Goal: Entertainment & Leisure: Consume media (video, audio)

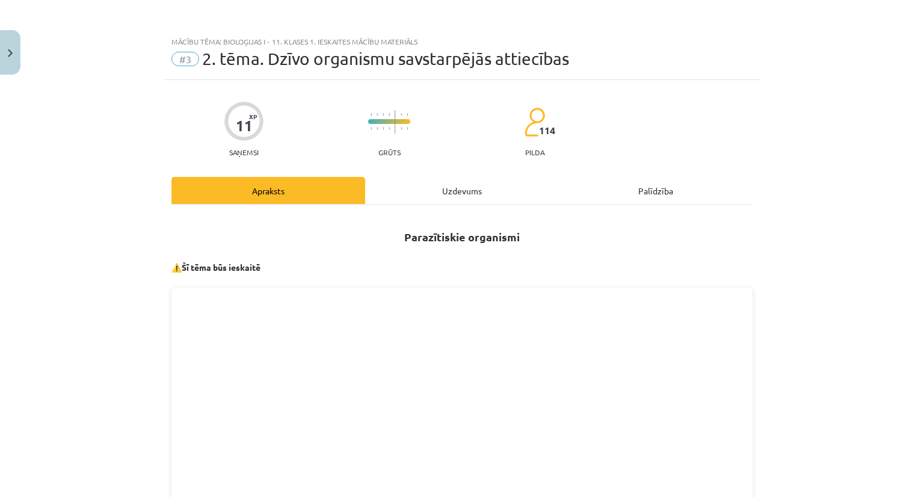
scroll to position [241, 0]
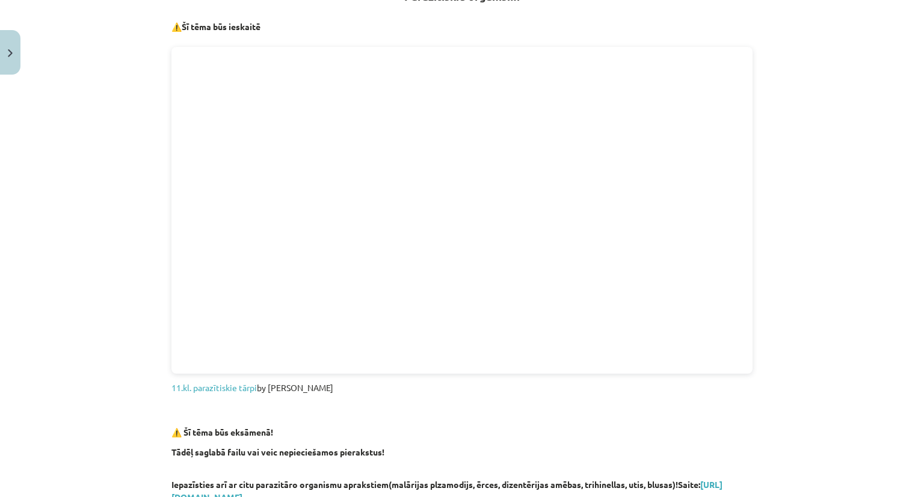
click at [833, 193] on div "Mācību tēma: Bioloģijas i - 11. klases 1. ieskaites mācību materiāls #3 2. tēma…" at bounding box center [462, 248] width 924 height 497
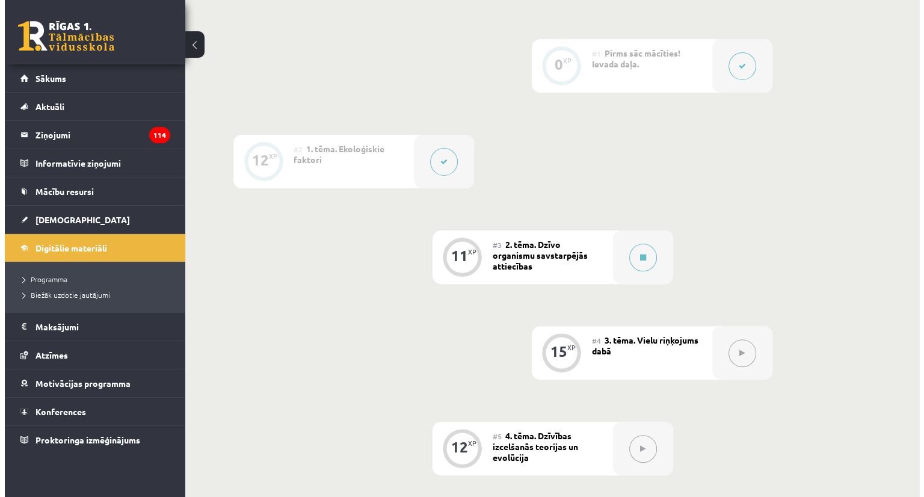
scroll to position [301, 0]
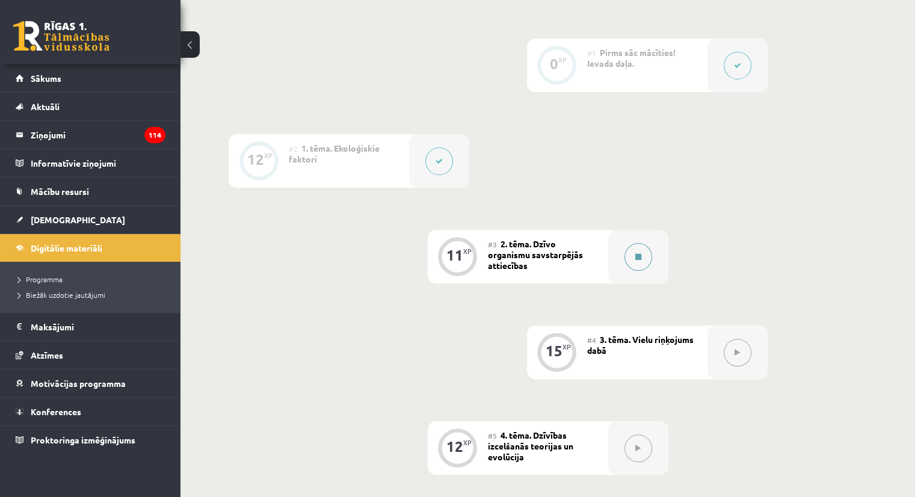
click at [639, 271] on button at bounding box center [639, 257] width 28 height 28
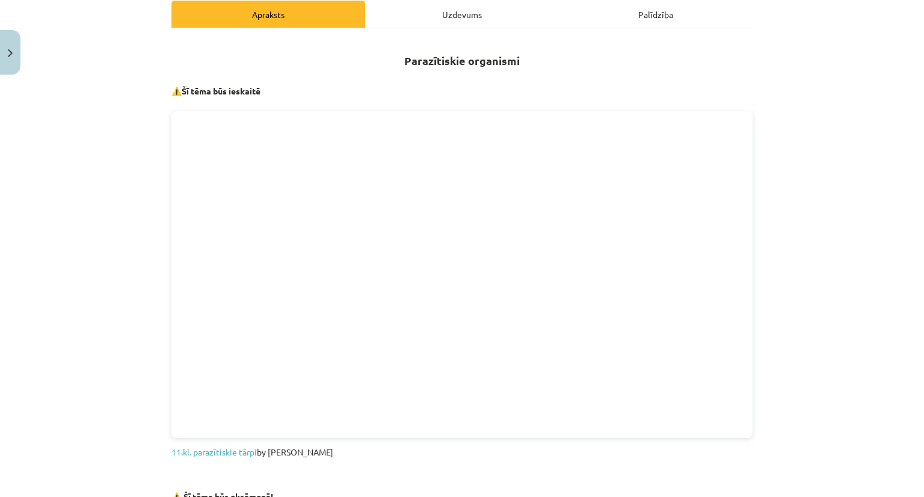
scroll to position [181, 0]
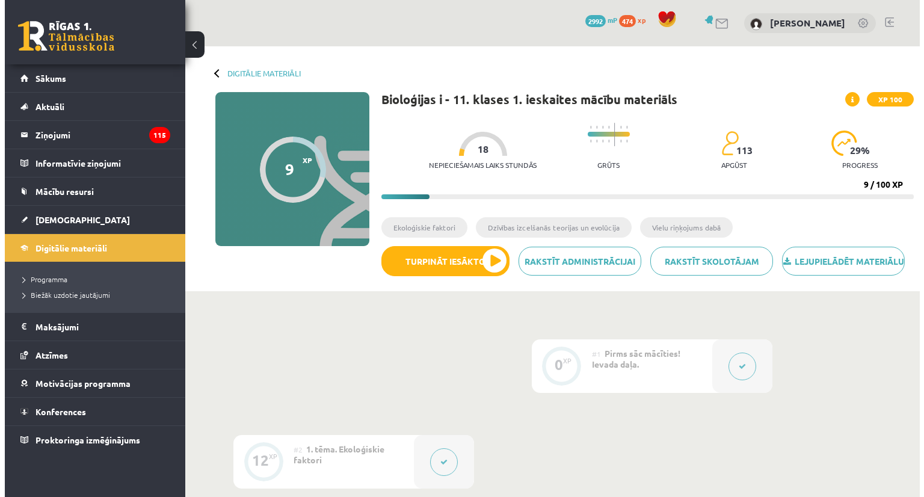
scroll to position [241, 0]
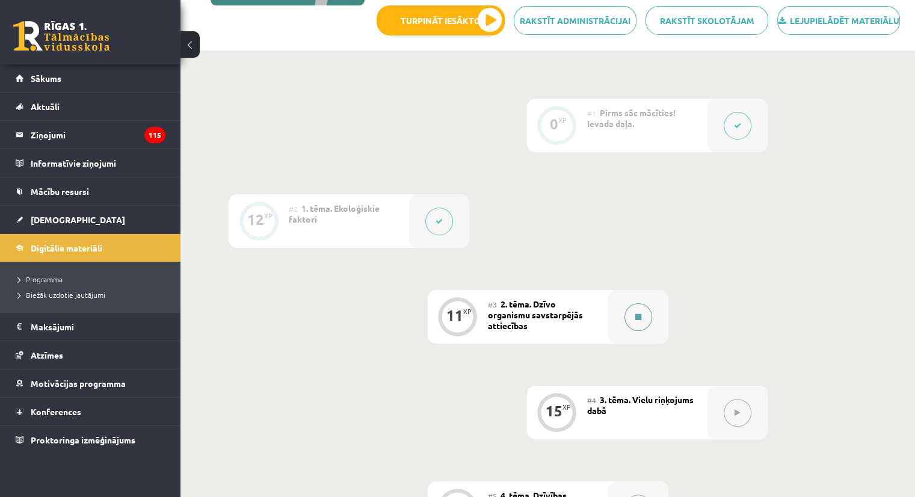
click at [631, 344] on div at bounding box center [638, 317] width 60 height 54
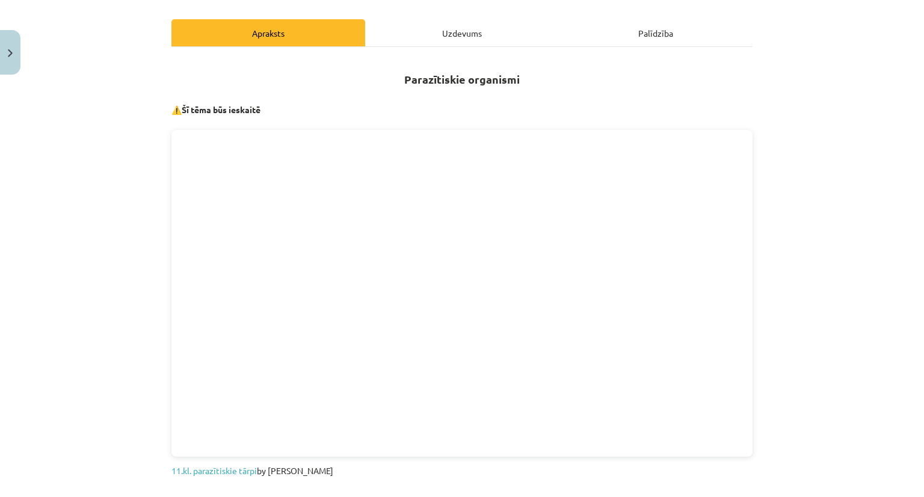
scroll to position [181, 0]
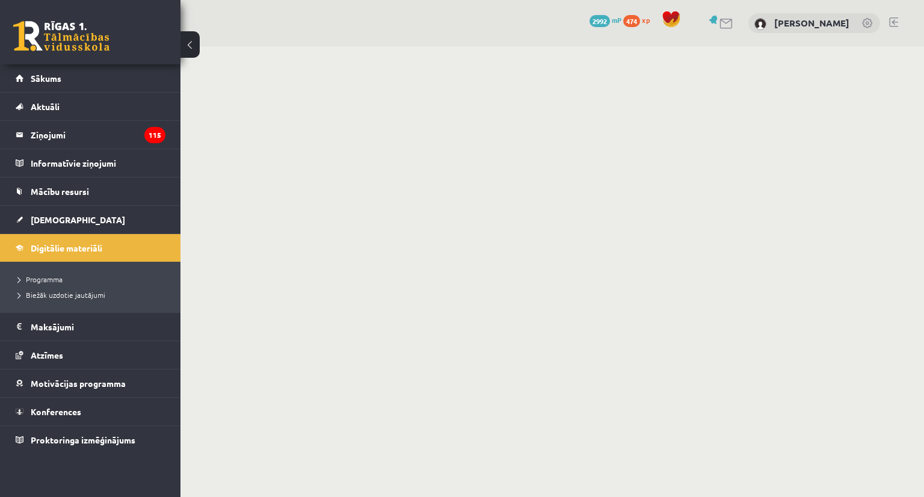
scroll to position [241, 0]
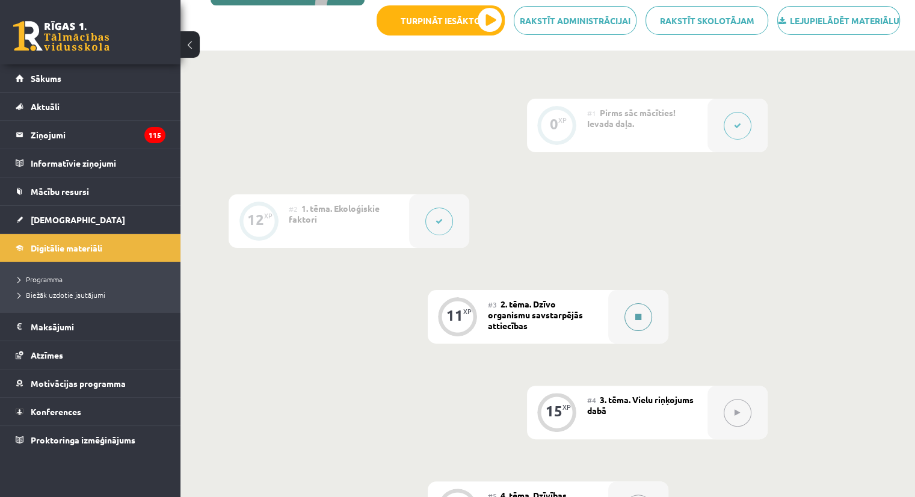
click at [644, 331] on button at bounding box center [639, 317] width 28 height 28
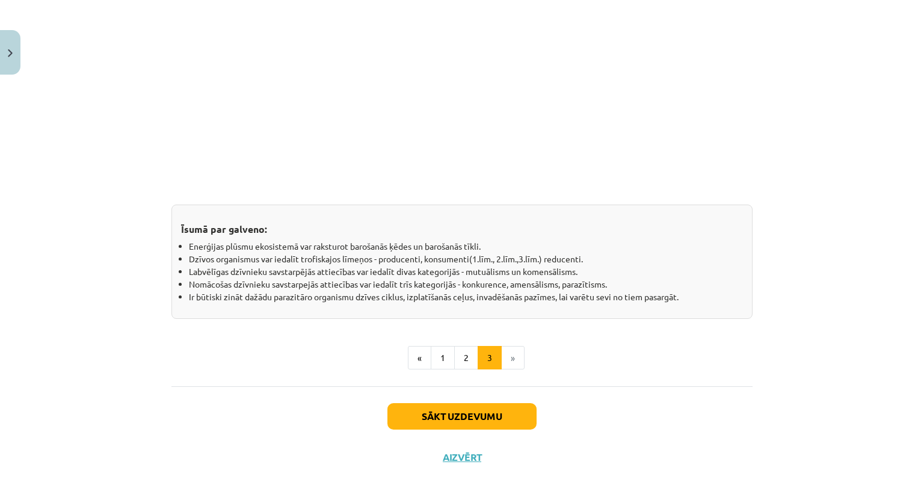
scroll to position [980, 0]
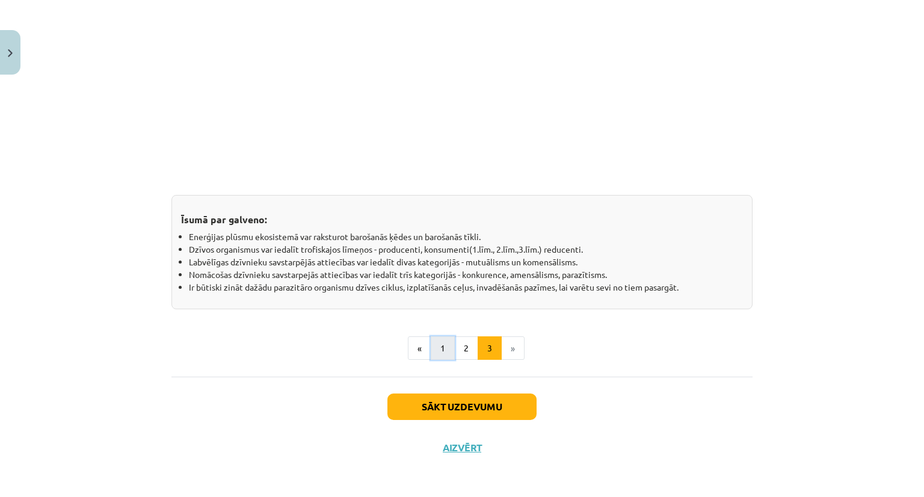
click at [447, 349] on button "1" at bounding box center [443, 348] width 24 height 24
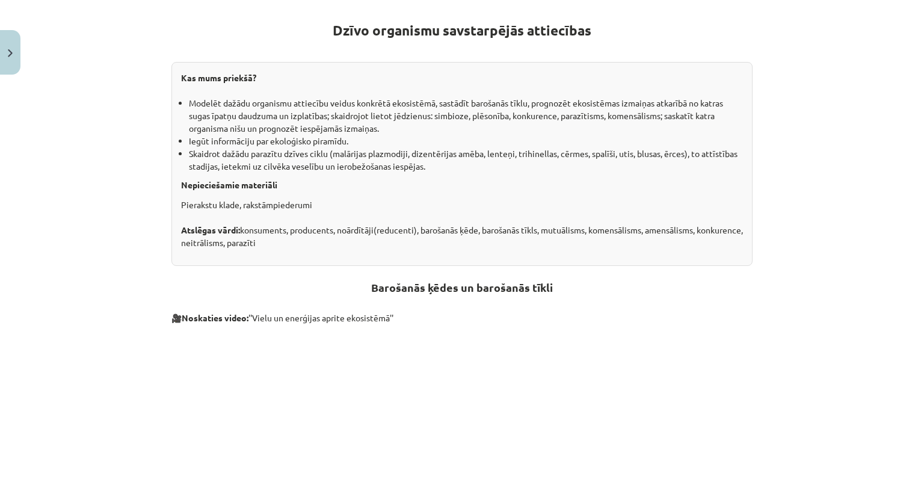
scroll to position [455, 0]
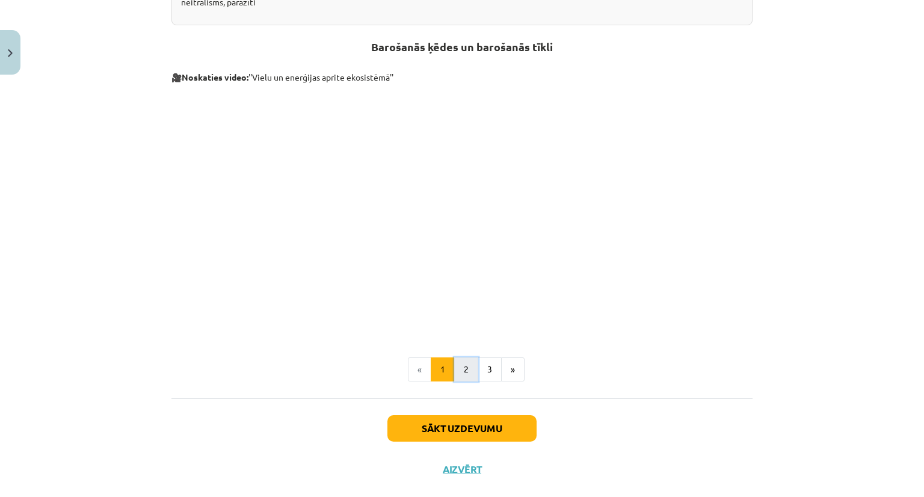
click at [463, 367] on button "2" at bounding box center [466, 369] width 24 height 24
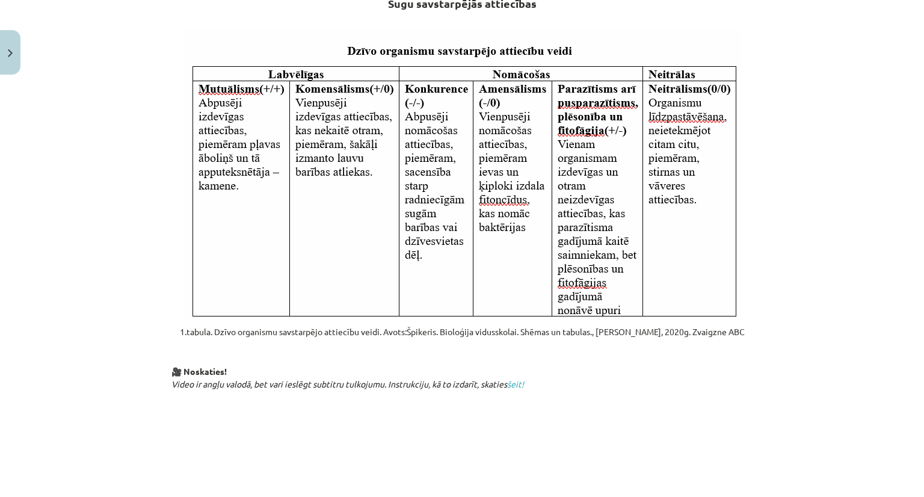
scroll to position [215, 0]
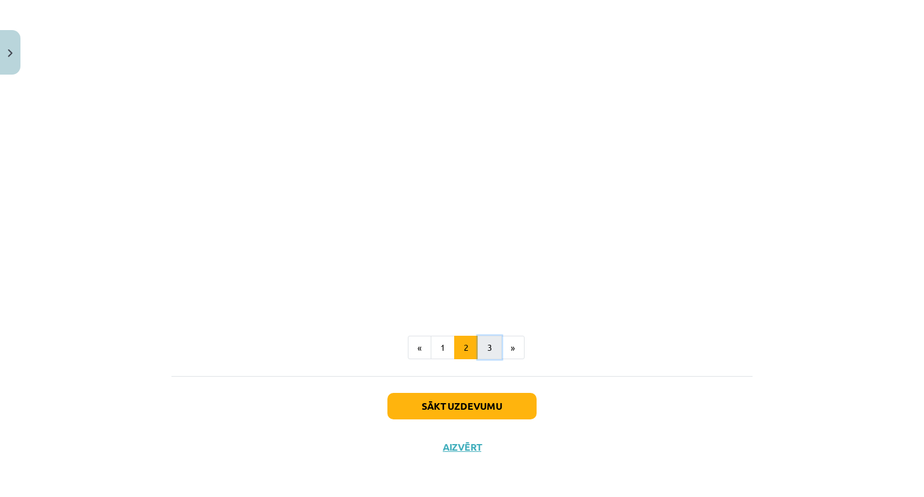
click at [486, 345] on button "3" at bounding box center [490, 348] width 24 height 24
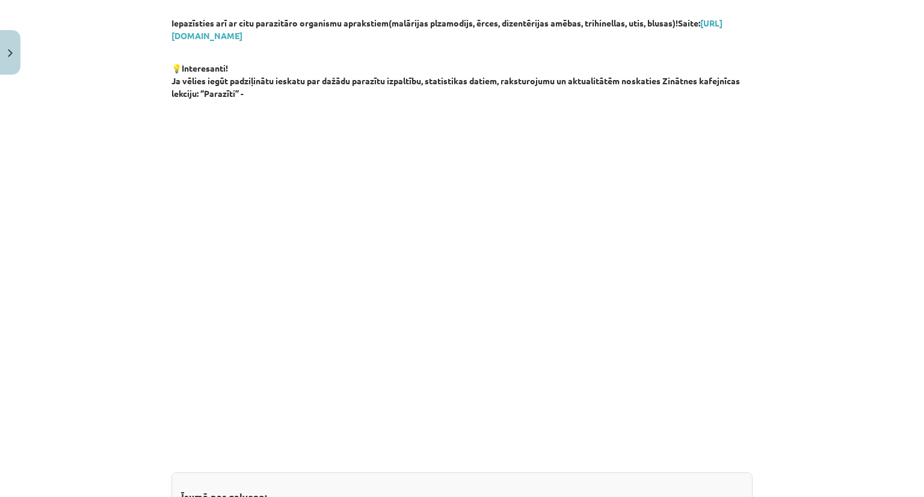
scroll to position [722, 0]
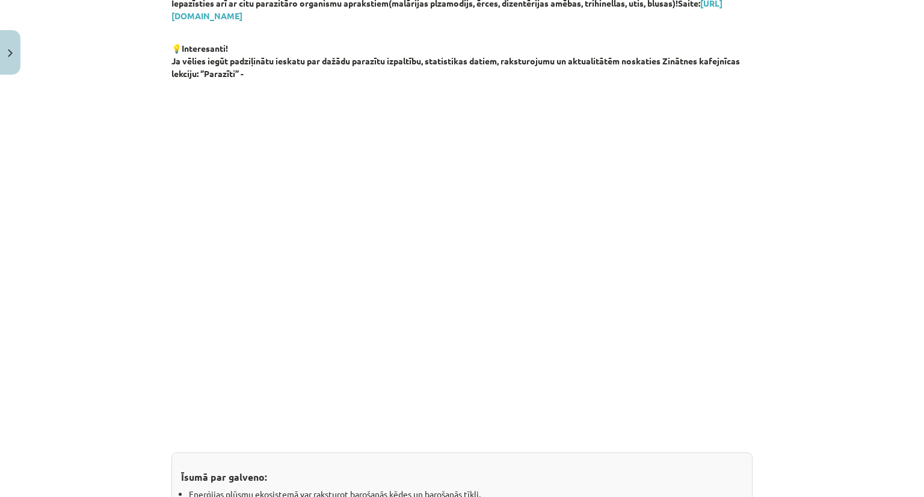
click at [820, 273] on div "Mācību tēma: Bioloģijas i - 11. klases 1. ieskaites mācību materiāls #3 2. tēma…" at bounding box center [462, 248] width 924 height 497
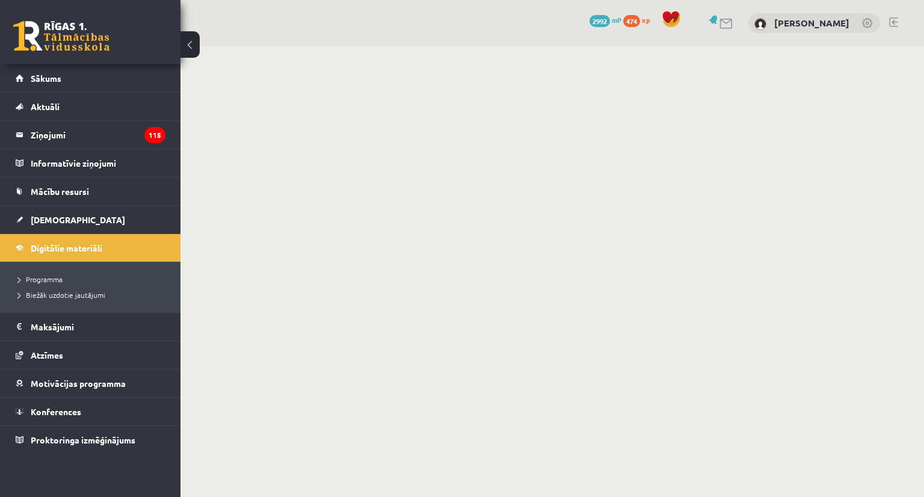
scroll to position [241, 0]
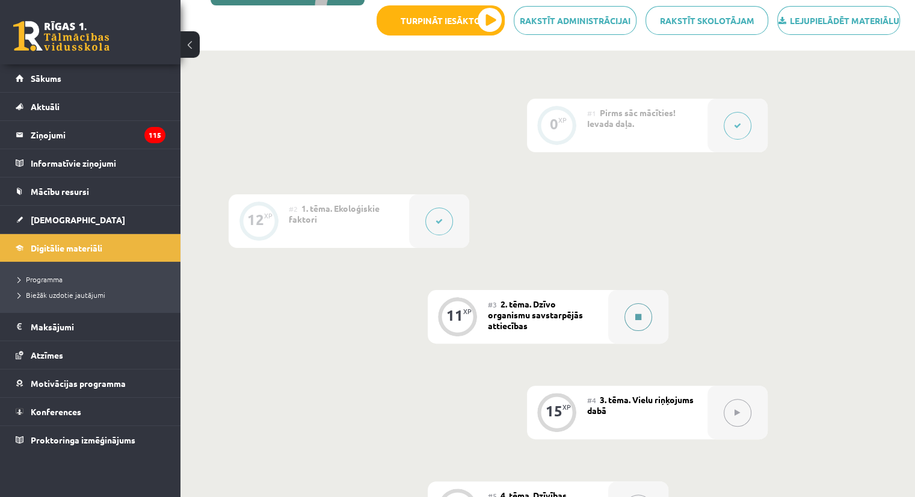
click at [640, 344] on div at bounding box center [638, 317] width 60 height 54
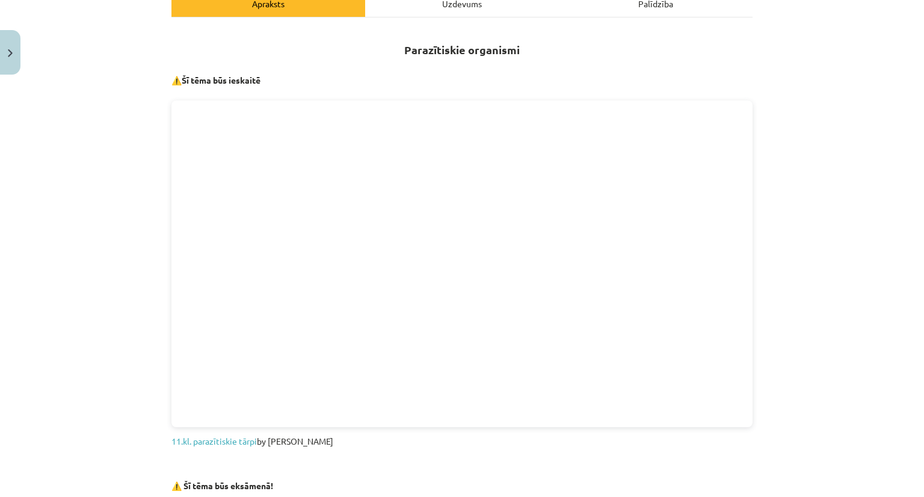
scroll to position [181, 0]
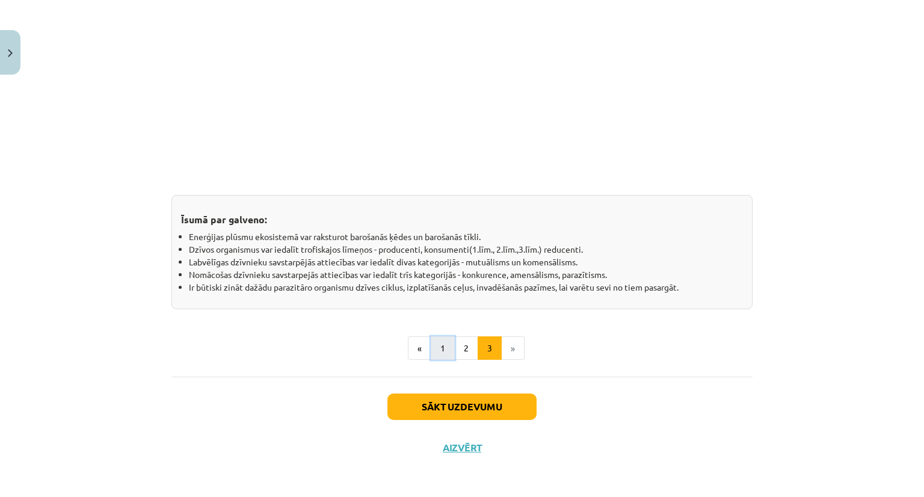
click at [438, 344] on button "1" at bounding box center [443, 348] width 24 height 24
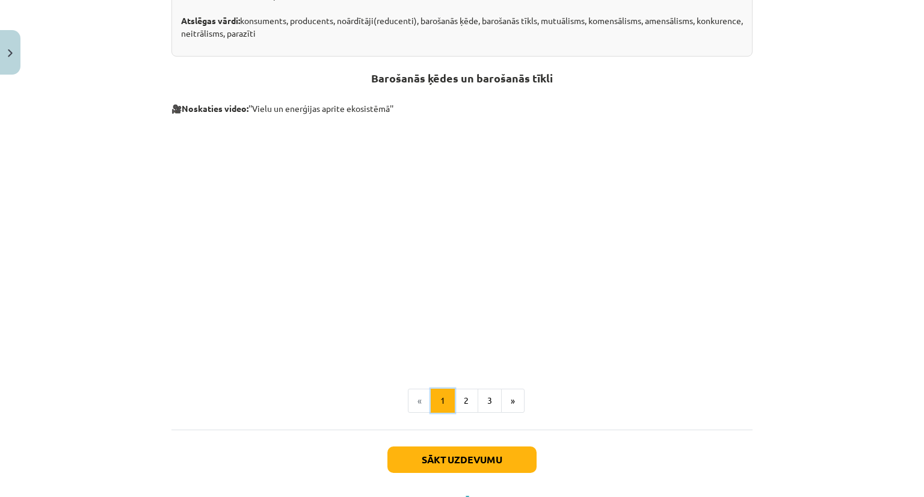
scroll to position [477, 0]
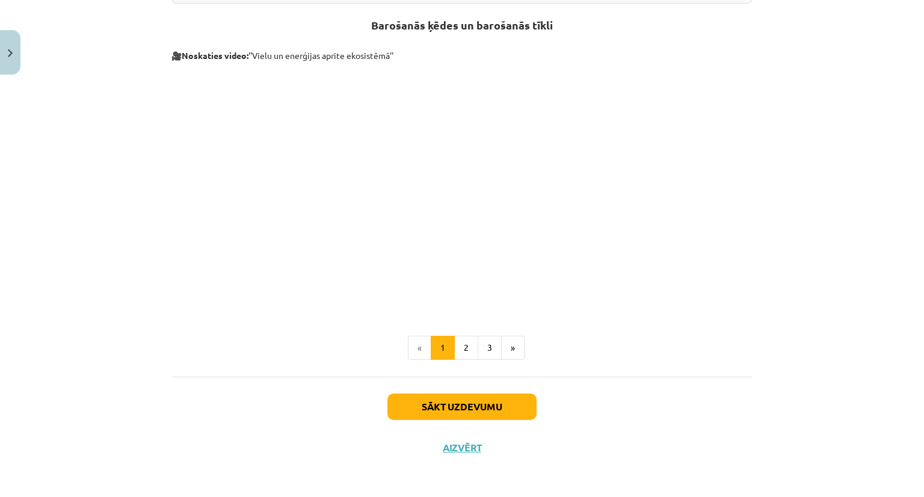
drag, startPoint x: 761, startPoint y: 154, endPoint x: 766, endPoint y: 159, distance: 7.7
click at [767, 159] on div "Mācību tēma: Bioloģijas i - 11. klases 1. ieskaites mācību materiāls #3 2. tēma…" at bounding box center [462, 248] width 924 height 497
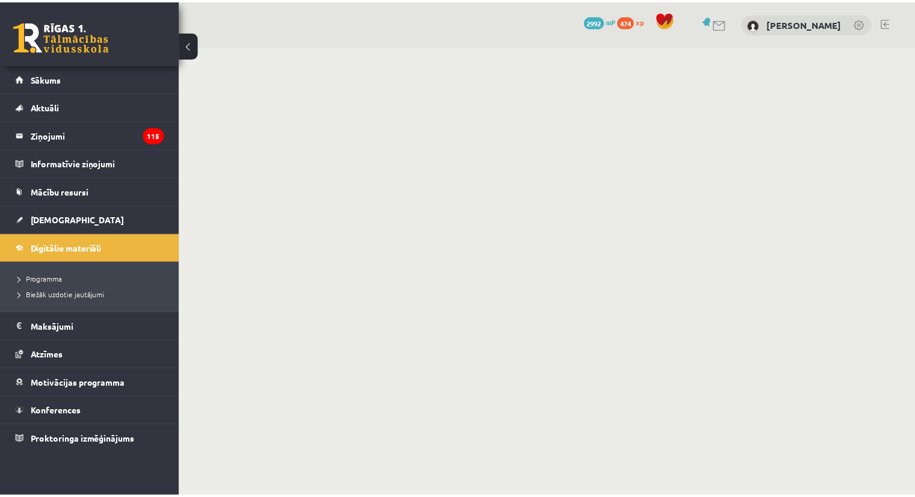
scroll to position [241, 0]
